Goal: Task Accomplishment & Management: Manage account settings

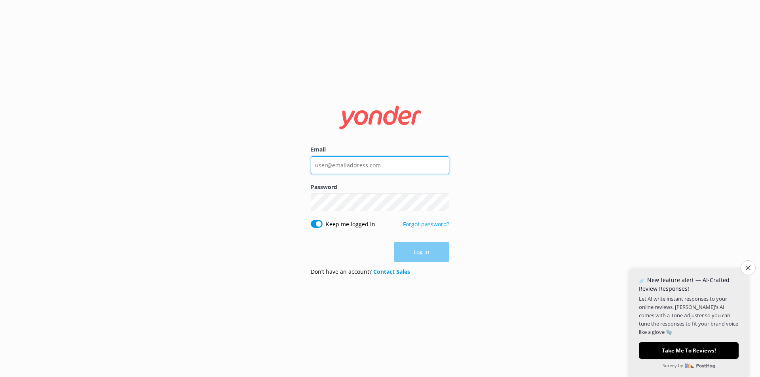
type input "[EMAIL_ADDRESS][DOMAIN_NAME]"
click at [426, 250] on div "Log in" at bounding box center [380, 252] width 139 height 20
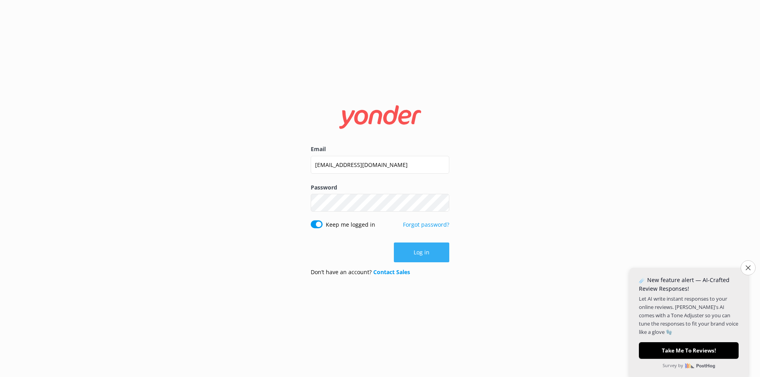
click at [422, 253] on button "Log in" at bounding box center [421, 253] width 55 height 20
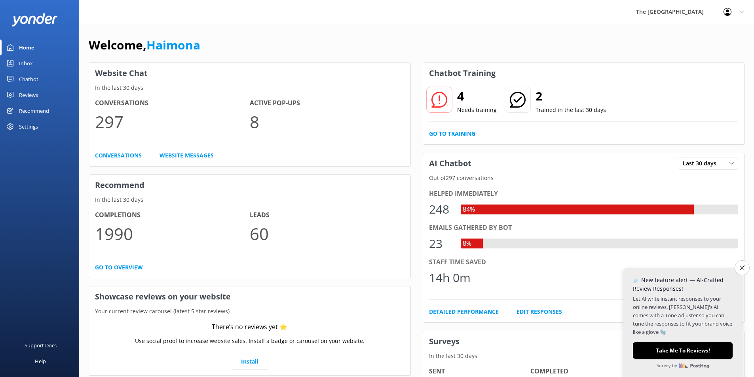
click at [730, 13] on icon at bounding box center [728, 12] width 8 height 8
click at [645, 13] on div "The [GEOGRAPHIC_DATA]" at bounding box center [669, 12] width 87 height 24
click at [23, 127] on div "Settings" at bounding box center [28, 127] width 19 height 16
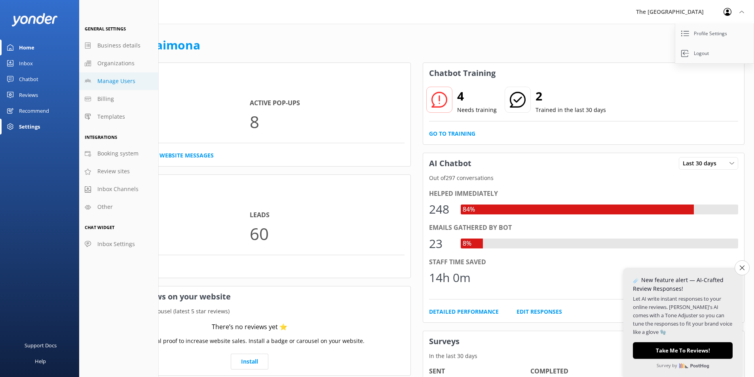
click at [113, 82] on span "Manage Users" at bounding box center [116, 81] width 38 height 9
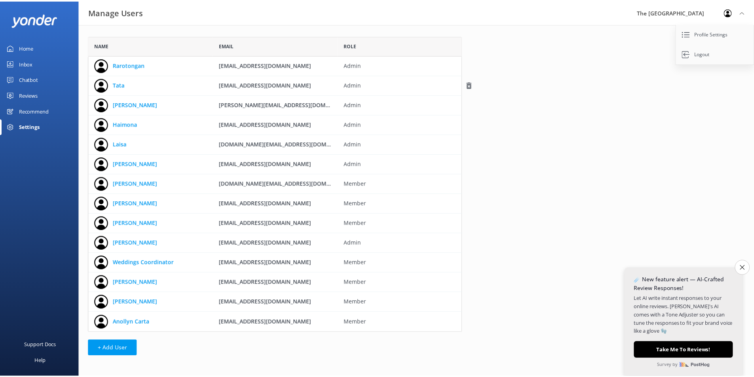
scroll to position [291, 371]
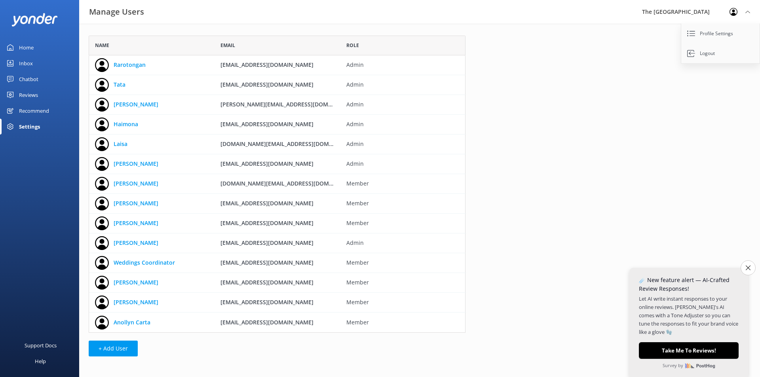
click at [580, 55] on div "Name Email Role Rarotongan [EMAIL_ADDRESS][DOMAIN_NAME] Admin Tata [EMAIL_ADDRE…" at bounding box center [419, 198] width 681 height 349
click at [116, 349] on button "+ Add User" at bounding box center [113, 349] width 49 height 16
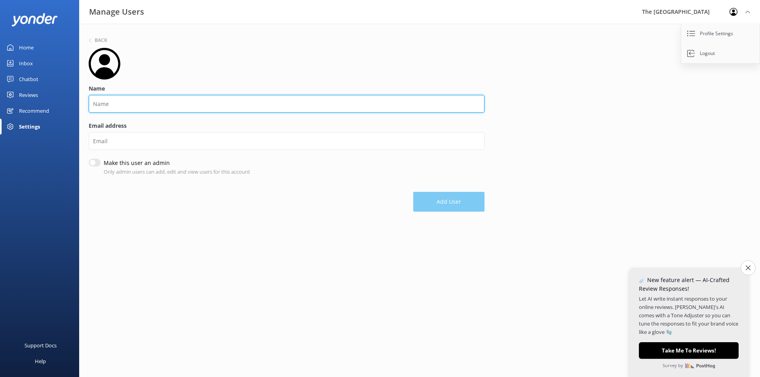
click at [158, 103] on input "Name" at bounding box center [287, 104] width 396 height 18
type input "[PERSON_NAME]"
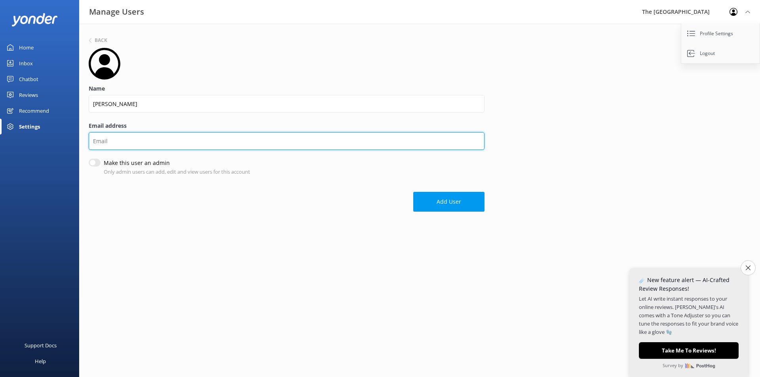
click at [150, 142] on input "Email address" at bounding box center [287, 141] width 396 height 18
type input "[DOMAIN_NAME][EMAIL_ADDRESS][DOMAIN_NAME]"
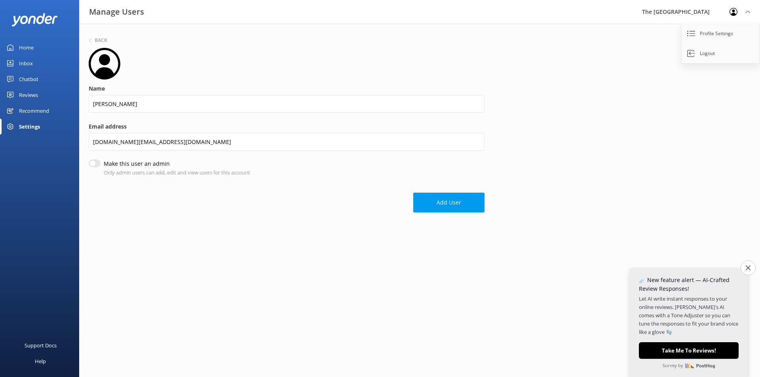
click at [184, 199] on div "Add User" at bounding box center [287, 199] width 396 height 28
click at [96, 165] on input "Make this user an admin" at bounding box center [95, 164] width 12 height 8
checkbox input "true"
click at [447, 207] on button "Add User" at bounding box center [448, 204] width 71 height 20
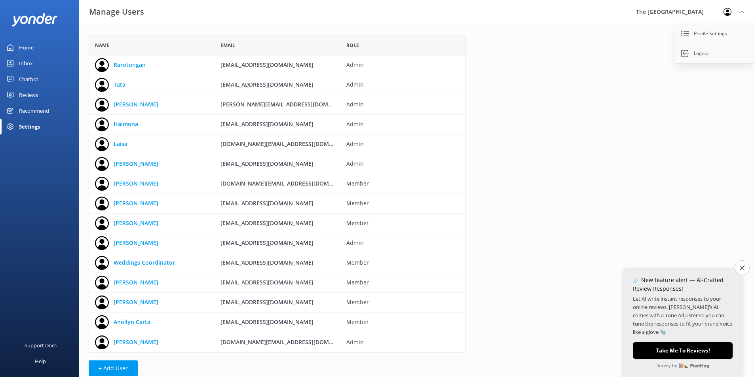
scroll to position [311, 371]
